Goal: Transaction & Acquisition: Book appointment/travel/reservation

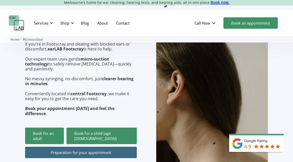
scroll to position [103, 0]
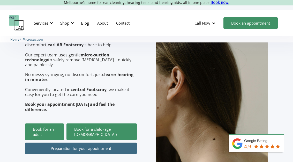
click at [64, 123] on link "Book for an adult" at bounding box center [44, 131] width 39 height 17
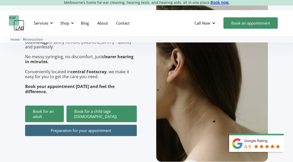
scroll to position [121, 0]
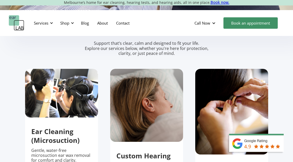
scroll to position [109, 0]
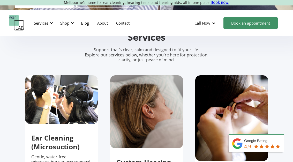
click at [261, 28] on link "Book an appointment" at bounding box center [251, 22] width 54 height 11
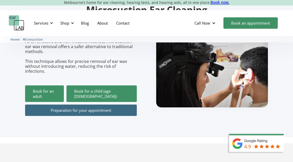
click at [35, 85] on link "Book for an adult" at bounding box center [44, 93] width 39 height 17
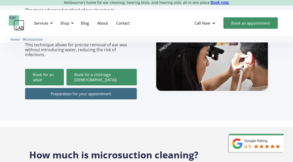
scroll to position [96, 0]
